Goal: Task Accomplishment & Management: Check status

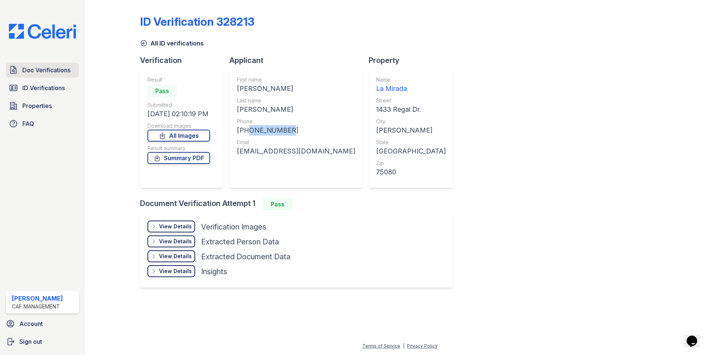
click at [53, 75] on span "Doc Verifications" at bounding box center [46, 70] width 48 height 9
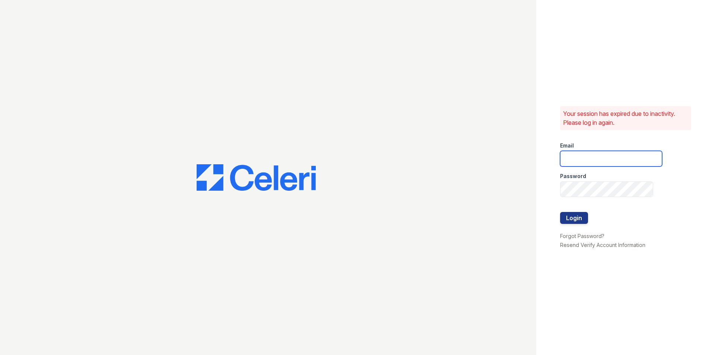
type input "lamirada1@cafmanagement.com"
click at [570, 219] on button "Login" at bounding box center [574, 218] width 28 height 12
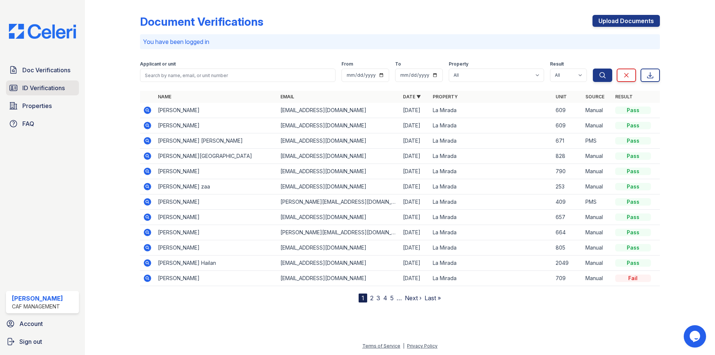
click at [22, 90] on link "ID Verifications" at bounding box center [42, 87] width 73 height 15
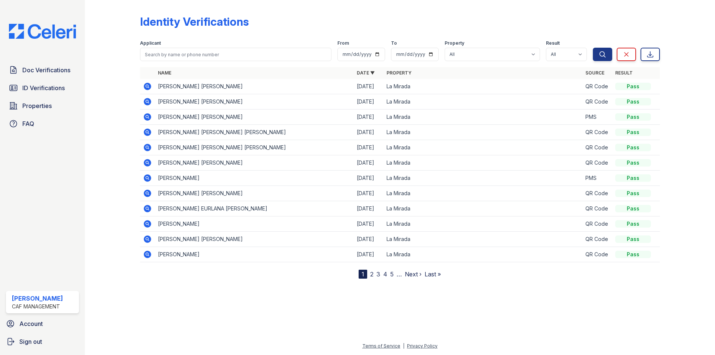
click at [149, 83] on icon at bounding box center [147, 86] width 7 height 7
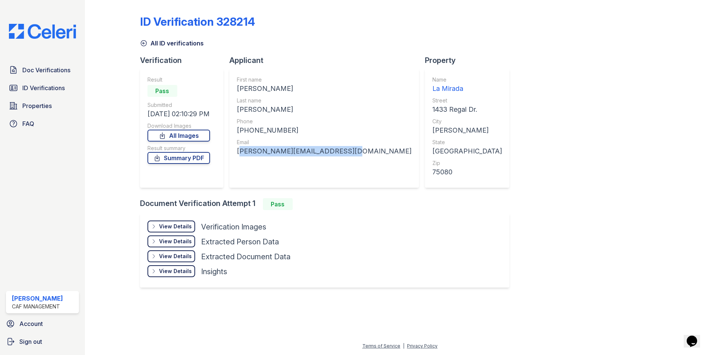
drag, startPoint x: 238, startPoint y: 150, endPoint x: 339, endPoint y: 155, distance: 100.7
click at [339, 155] on div "yessenia.ramirez7829@mail.com" at bounding box center [324, 151] width 175 height 10
copy div "yessenia.ramirez7829@mail.com"
click at [54, 85] on span "ID Verifications" at bounding box center [43, 87] width 42 height 9
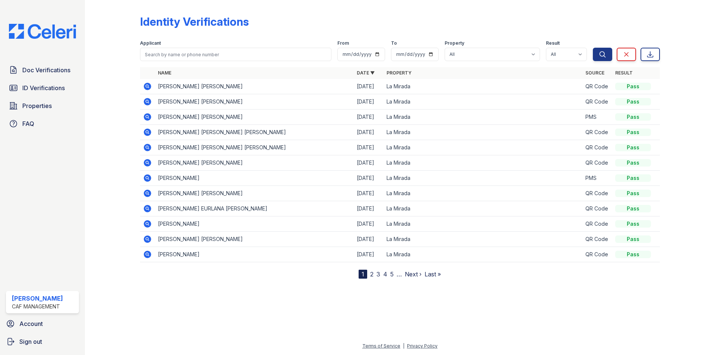
click at [150, 100] on icon at bounding box center [147, 101] width 9 height 9
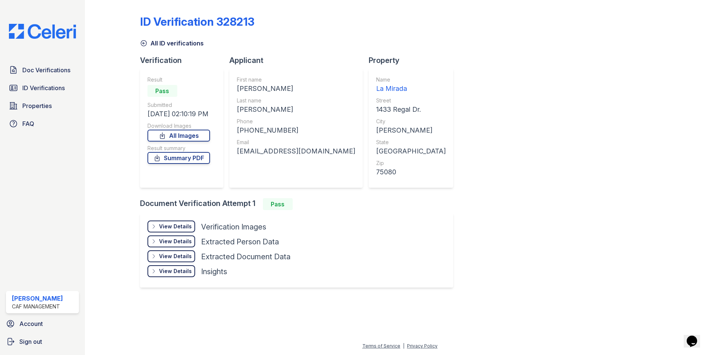
click at [235, 149] on div "First name JUAN CARLOS Last name RAMIREZ POLANCO Phone +12145582210 Email pcsm7…" at bounding box center [295, 128] width 133 height 119
drag, startPoint x: 235, startPoint y: 149, endPoint x: 238, endPoint y: 152, distance: 4.2
click at [238, 152] on div "First name JUAN CARLOS Last name RAMIREZ POLANCO Phone +12145582210 Email pcsm7…" at bounding box center [295, 128] width 133 height 119
click at [291, 167] on div "First name JUAN CARLOS Last name RAMIREZ POLANCO Phone +12145582210 Email pcsm7…" at bounding box center [296, 128] width 118 height 104
